Goal: Feedback & Contribution: Leave review/rating

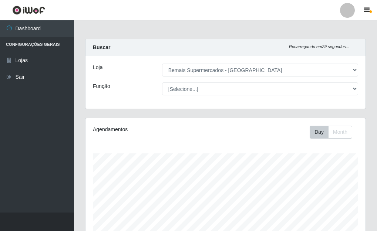
select select "249"
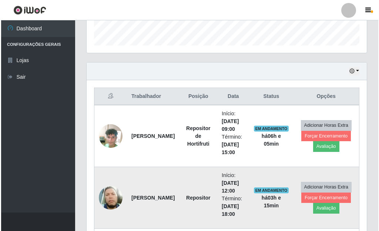
scroll to position [227, 0]
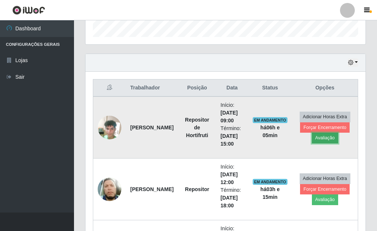
click at [320, 138] on button "Avaliação" at bounding box center [325, 138] width 26 height 10
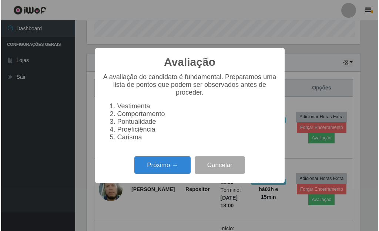
scroll to position [153, 276]
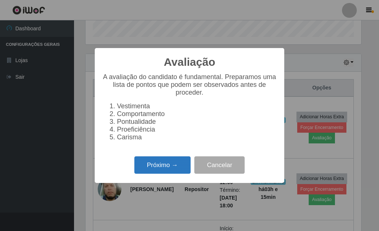
click at [166, 170] on button "Próximo →" at bounding box center [162, 164] width 56 height 17
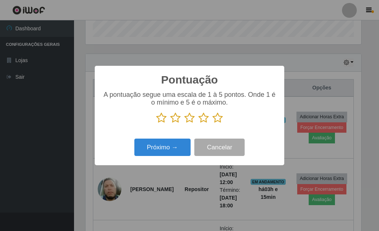
click at [218, 122] on icon at bounding box center [217, 117] width 10 height 11
click at [212, 124] on input "radio" at bounding box center [212, 124] width 0 height 0
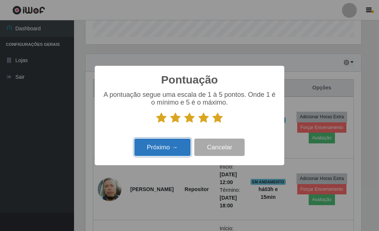
click at [166, 144] on button "Próximo →" at bounding box center [162, 147] width 56 height 17
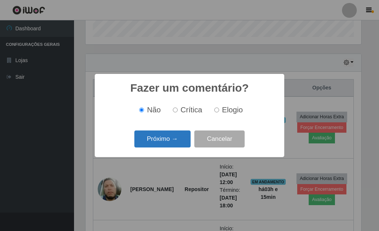
click at [168, 144] on button "Próximo →" at bounding box center [162, 139] width 56 height 17
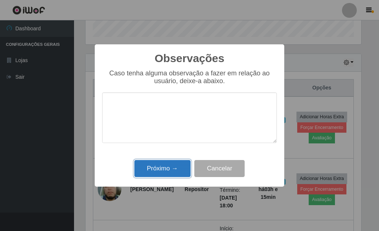
click at [166, 172] on button "Próximo →" at bounding box center [162, 168] width 56 height 17
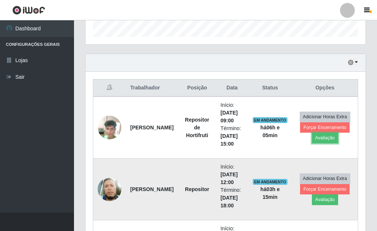
scroll to position [153, 280]
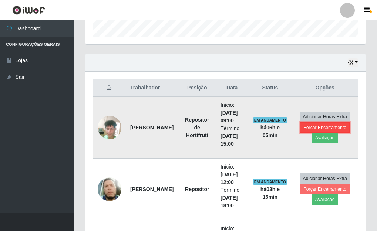
click at [324, 125] on button "Forçar Encerramento" at bounding box center [325, 127] width 50 height 10
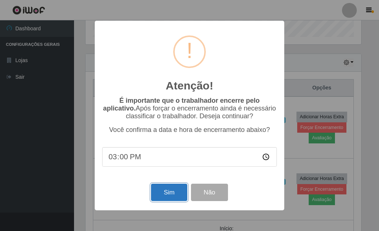
click at [175, 190] on button "Sim" at bounding box center [169, 192] width 36 height 17
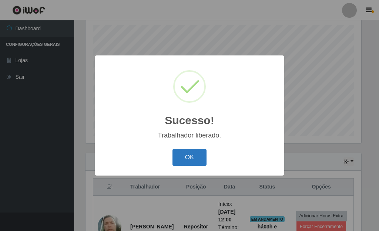
click at [195, 158] on button "OK" at bounding box center [189, 157] width 34 height 17
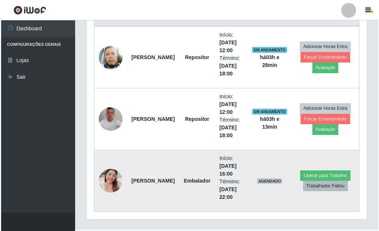
scroll to position [314, 0]
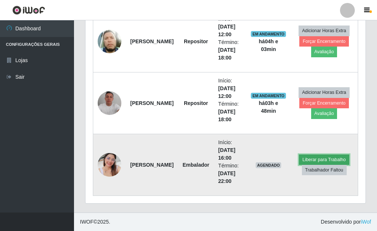
click at [337, 158] on button "Liberar para Trabalho" at bounding box center [324, 160] width 50 height 10
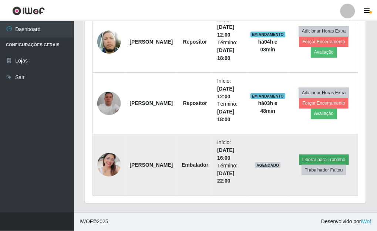
scroll to position [153, 276]
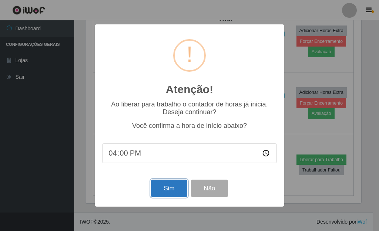
click at [153, 193] on button "Sim" at bounding box center [169, 188] width 36 height 17
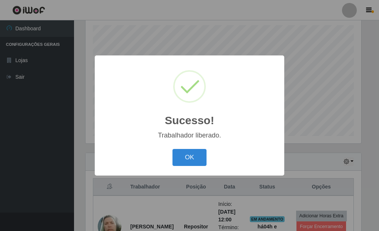
drag, startPoint x: 187, startPoint y: 157, endPoint x: 223, endPoint y: 141, distance: 39.1
click at [196, 150] on button "OK" at bounding box center [189, 157] width 34 height 17
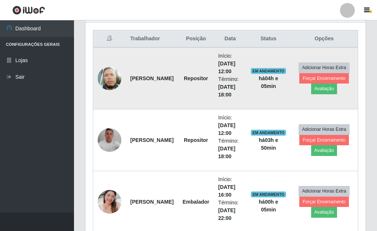
scroll to position [314, 0]
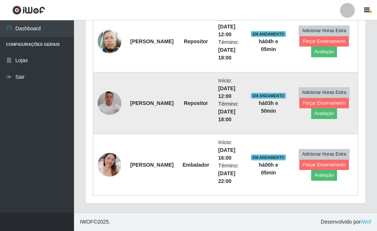
click at [108, 100] on img at bounding box center [110, 103] width 24 height 24
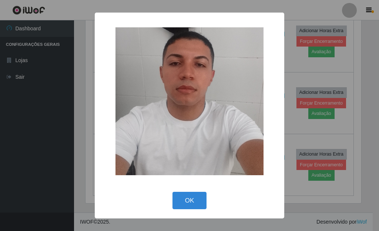
drag, startPoint x: 301, startPoint y: 11, endPoint x: 300, endPoint y: 6, distance: 4.6
click at [301, 9] on div "× OK Cancel" at bounding box center [189, 115] width 379 height 231
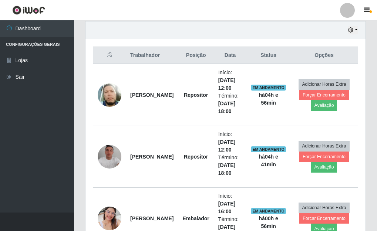
scroll to position [277, 0]
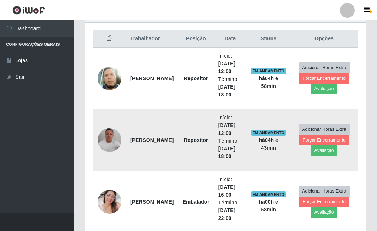
click at [111, 141] on img at bounding box center [110, 140] width 24 height 24
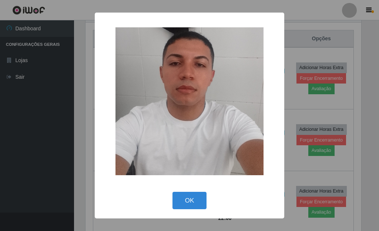
click at [313, 110] on div "× OK Cancel" at bounding box center [189, 115] width 379 height 231
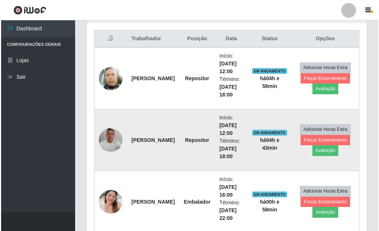
scroll to position [314, 0]
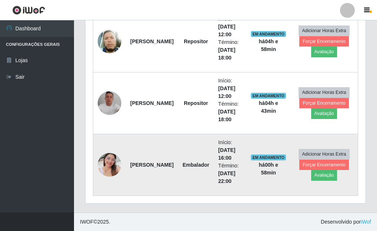
click at [105, 161] on img at bounding box center [110, 165] width 24 height 42
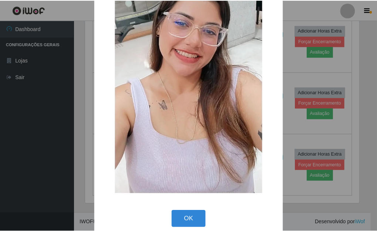
scroll to position [97, 0]
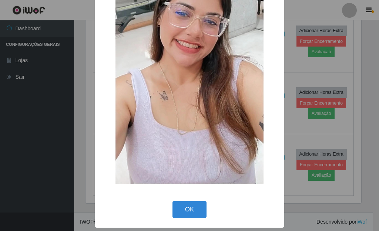
click at [298, 116] on div "× OK Cancel" at bounding box center [189, 115] width 379 height 231
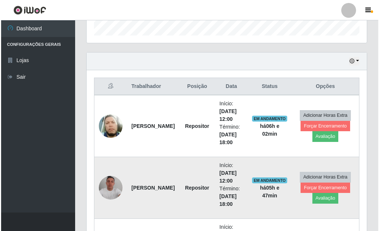
scroll to position [277, 0]
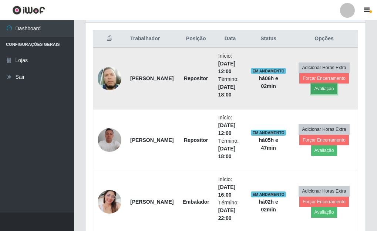
click at [325, 90] on button "Avaliação" at bounding box center [324, 89] width 26 height 10
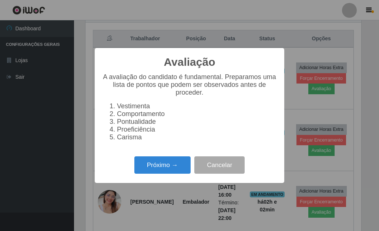
scroll to position [153, 276]
click at [168, 164] on button "Próximo →" at bounding box center [162, 164] width 56 height 17
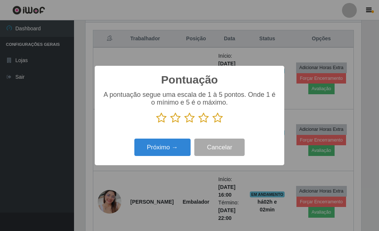
click at [217, 119] on icon at bounding box center [217, 117] width 10 height 11
click at [212, 124] on input "radio" at bounding box center [212, 124] width 0 height 0
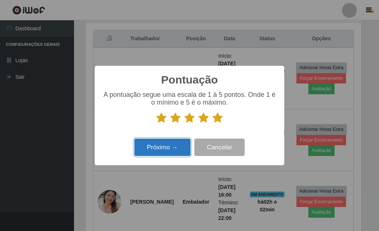
click at [171, 149] on button "Próximo →" at bounding box center [162, 147] width 56 height 17
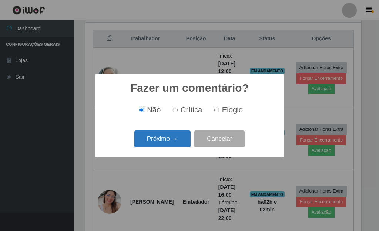
click at [173, 140] on button "Próximo →" at bounding box center [162, 139] width 56 height 17
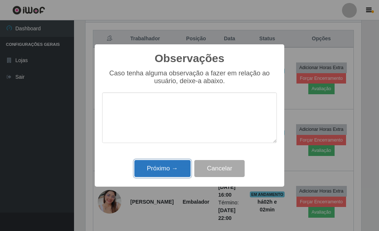
click at [173, 165] on button "Próximo →" at bounding box center [162, 168] width 56 height 17
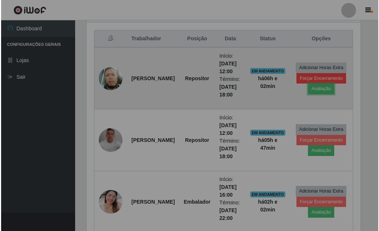
scroll to position [153, 280]
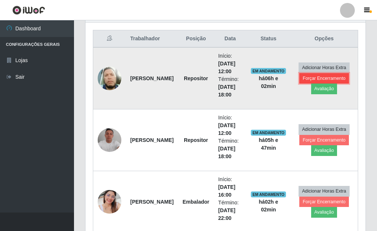
click at [315, 75] on button "Forçar Encerramento" at bounding box center [324, 78] width 50 height 10
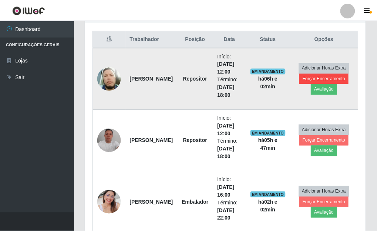
scroll to position [153, 276]
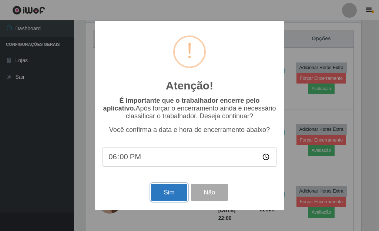
click at [179, 193] on button "Sim" at bounding box center [169, 192] width 36 height 17
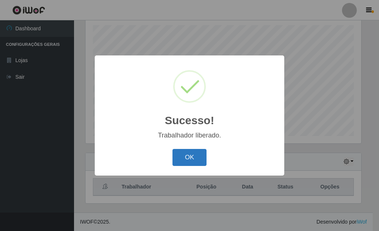
click at [199, 152] on button "OK" at bounding box center [189, 157] width 34 height 17
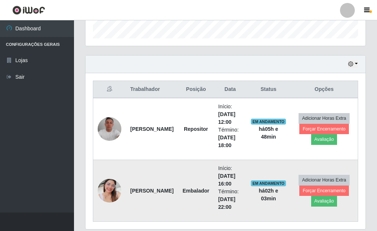
scroll to position [239, 0]
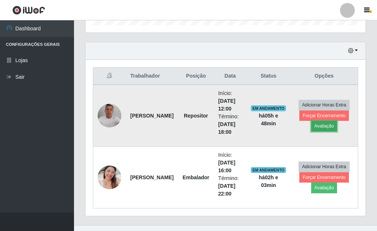
click at [324, 126] on button "Avaliação" at bounding box center [324, 126] width 26 height 10
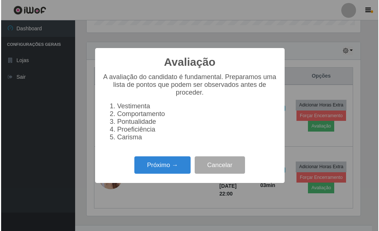
scroll to position [153, 276]
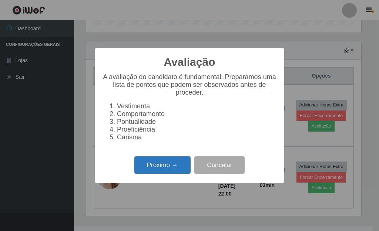
click at [173, 163] on button "Próximo →" at bounding box center [162, 164] width 56 height 17
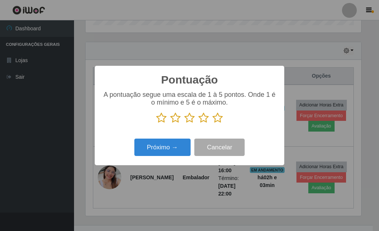
scroll to position [369707, 369585]
click at [223, 119] on p at bounding box center [189, 117] width 175 height 11
drag, startPoint x: 221, startPoint y: 118, endPoint x: 220, endPoint y: 134, distance: 15.9
click at [222, 117] on icon at bounding box center [217, 117] width 10 height 11
click at [212, 124] on input "radio" at bounding box center [212, 124] width 0 height 0
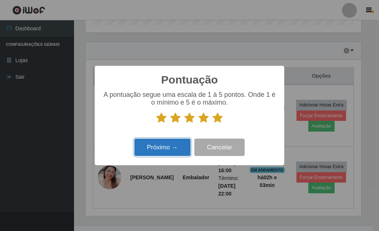
click at [170, 146] on button "Próximo →" at bounding box center [162, 147] width 56 height 17
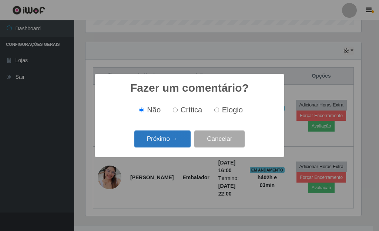
click at [171, 146] on button "Próximo →" at bounding box center [162, 139] width 56 height 17
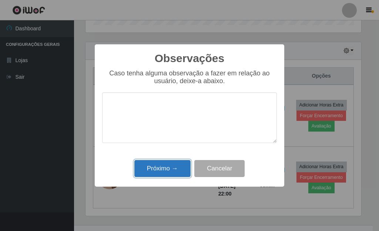
click at [170, 170] on button "Próximo →" at bounding box center [162, 168] width 56 height 17
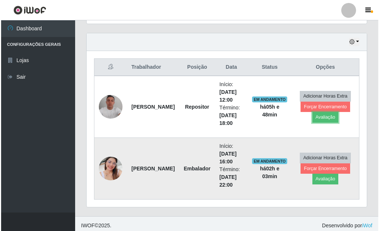
scroll to position [252, 0]
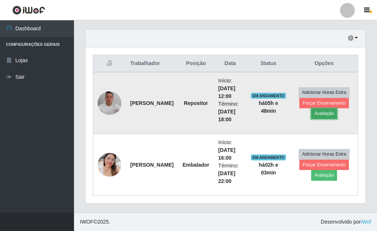
click at [328, 114] on button "Avaliação" at bounding box center [324, 113] width 26 height 10
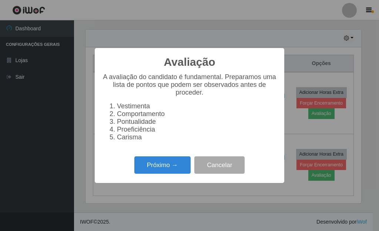
scroll to position [153, 276]
click at [165, 172] on button "Próximo →" at bounding box center [162, 164] width 56 height 17
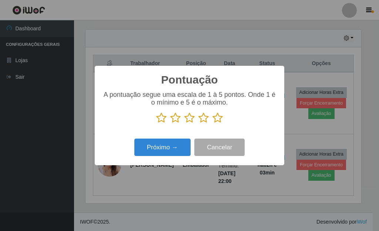
scroll to position [369707, 369585]
click at [213, 117] on icon at bounding box center [217, 117] width 10 height 11
click at [212, 124] on input "radio" at bounding box center [212, 124] width 0 height 0
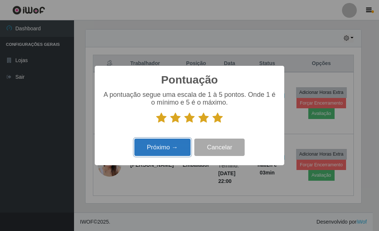
click at [166, 146] on button "Próximo →" at bounding box center [162, 147] width 56 height 17
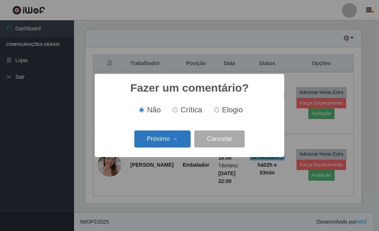
click at [163, 145] on button "Próximo →" at bounding box center [162, 139] width 56 height 17
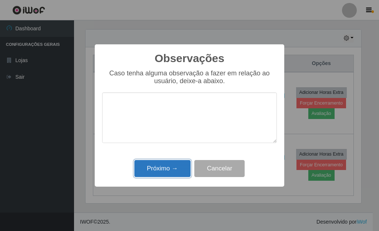
click at [169, 169] on button "Próximo →" at bounding box center [162, 168] width 56 height 17
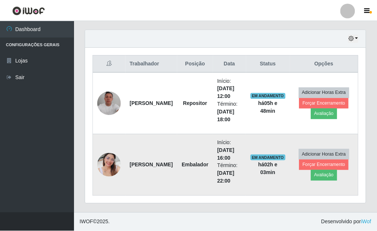
scroll to position [153, 280]
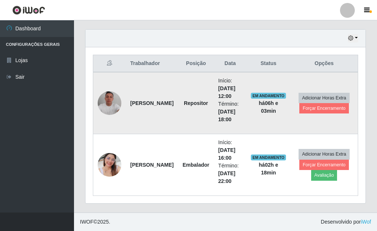
click at [112, 108] on img at bounding box center [110, 103] width 24 height 24
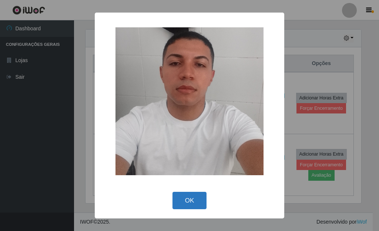
click at [191, 207] on button "OK" at bounding box center [189, 200] width 34 height 17
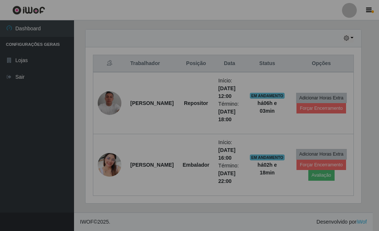
scroll to position [153, 280]
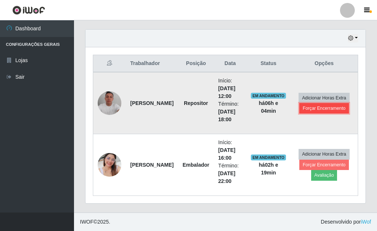
click at [323, 108] on button "Forçar Encerramento" at bounding box center [324, 108] width 50 height 10
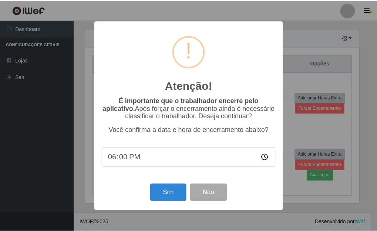
scroll to position [153, 276]
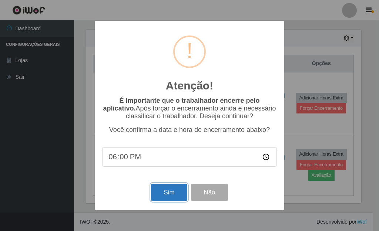
click at [169, 196] on button "Sim" at bounding box center [169, 192] width 36 height 17
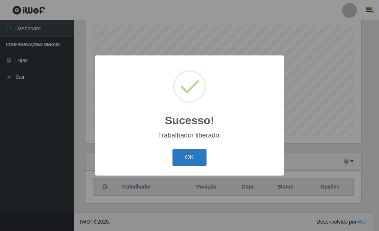
click at [184, 154] on button "OK" at bounding box center [189, 157] width 34 height 17
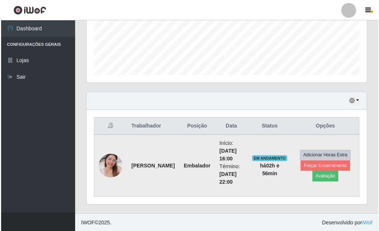
scroll to position [190, 0]
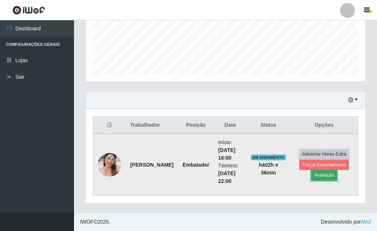
click at [328, 176] on button "Avaliação" at bounding box center [324, 175] width 26 height 10
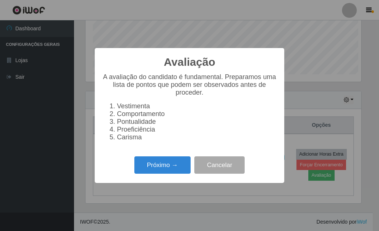
scroll to position [153, 276]
click at [158, 166] on button "Próximo →" at bounding box center [162, 164] width 56 height 17
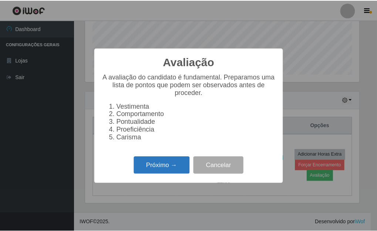
scroll to position [369707, 369585]
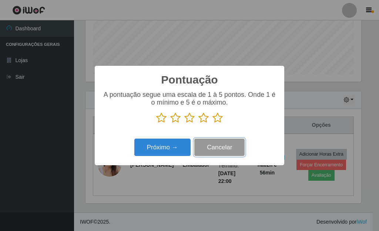
click at [217, 149] on button "Cancelar" at bounding box center [219, 147] width 50 height 17
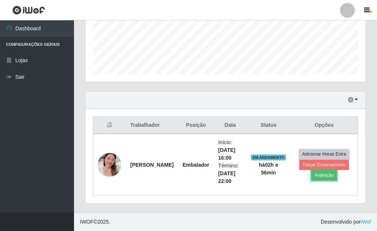
scroll to position [153, 280]
